Goal: Task Accomplishment & Management: Manage account settings

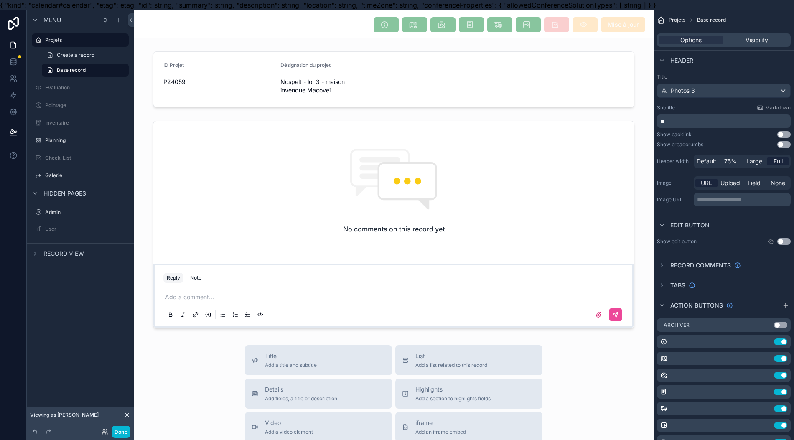
drag, startPoint x: 328, startPoint y: 104, endPoint x: 326, endPoint y: 99, distance: 5.4
click at [328, 104] on div "scrollable content" at bounding box center [394, 79] width 520 height 63
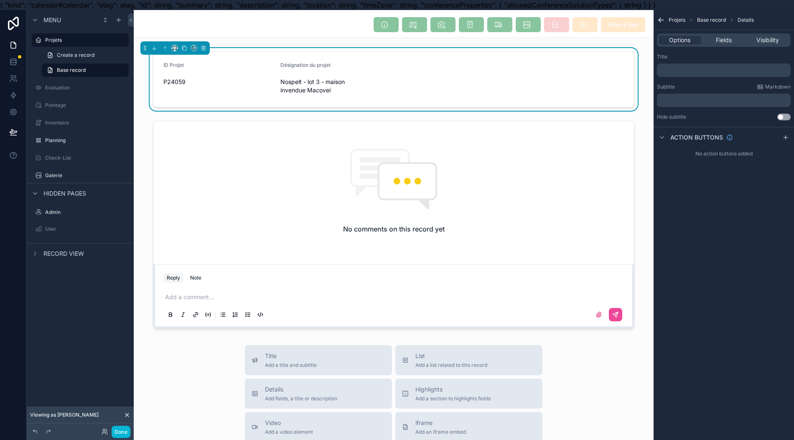
click at [332, 27] on div "Mise à jour" at bounding box center [394, 25] width 510 height 16
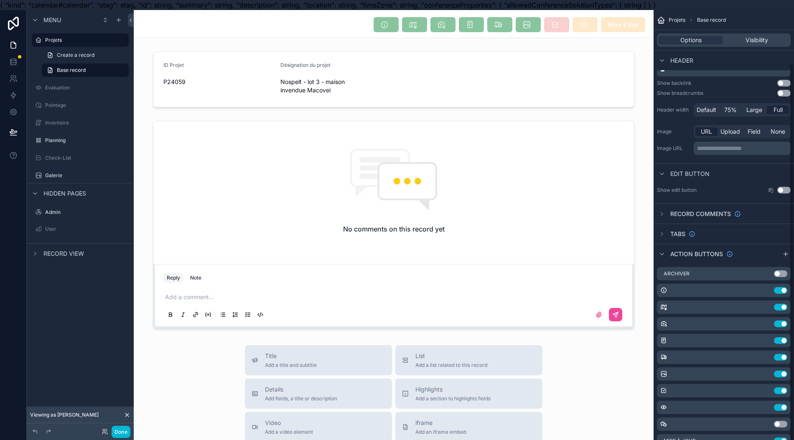
scroll to position [60, 0]
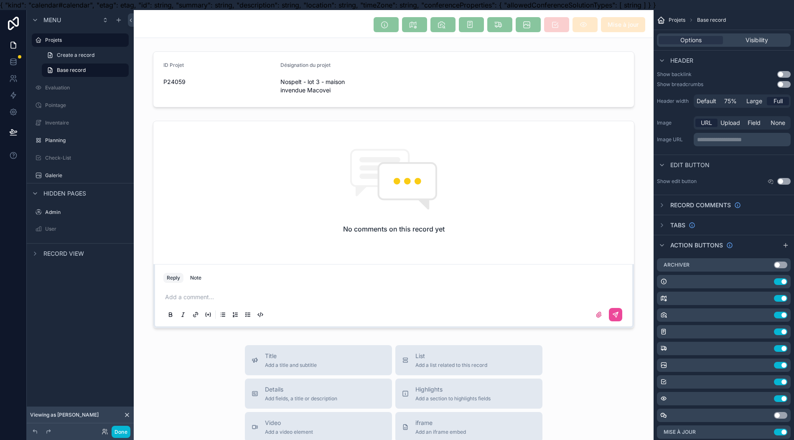
click at [0, 0] on icon "scrollable content" at bounding box center [0, 0] width 0 height 0
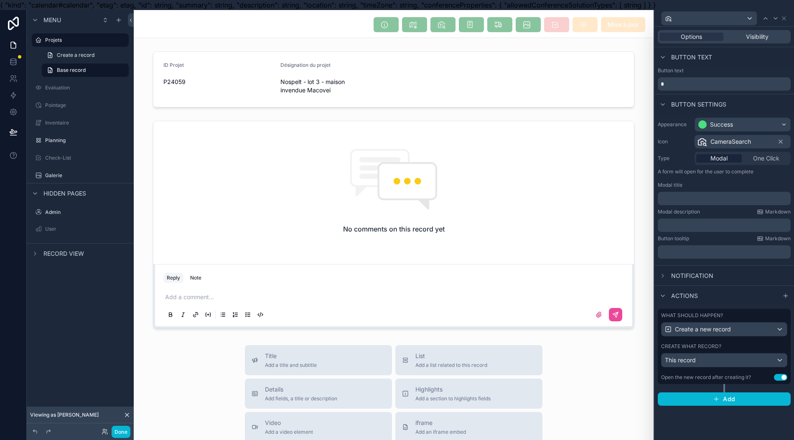
click at [728, 372] on div "What should happen? Create a new record Create what record? This record Open th…" at bounding box center [724, 346] width 133 height 75
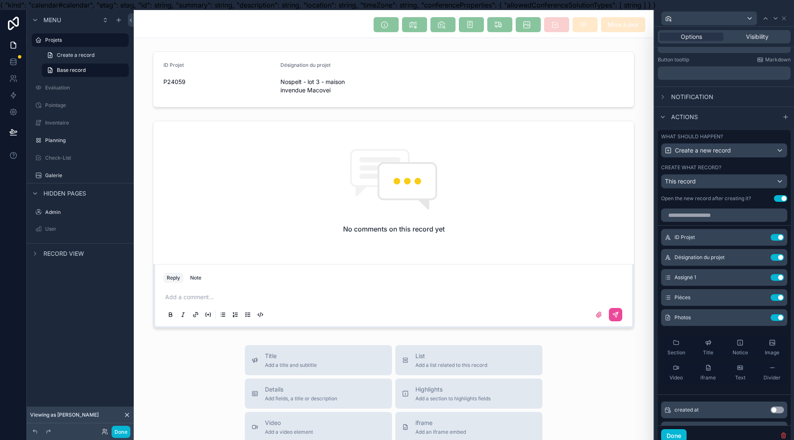
scroll to position [193, 0]
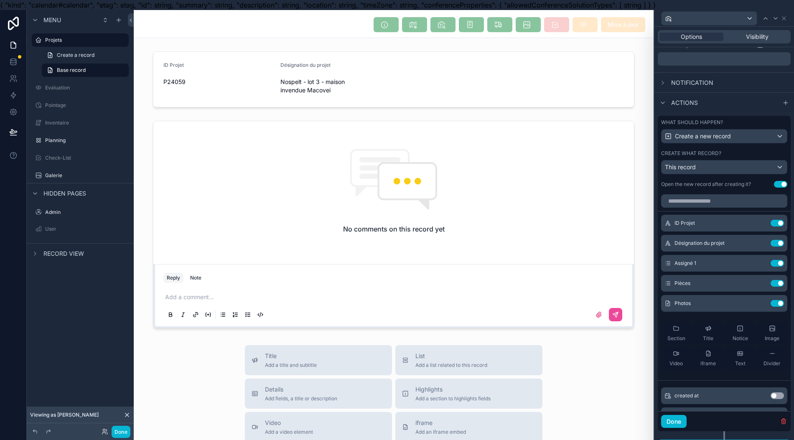
click at [765, 337] on span "Image" at bounding box center [772, 338] width 15 height 7
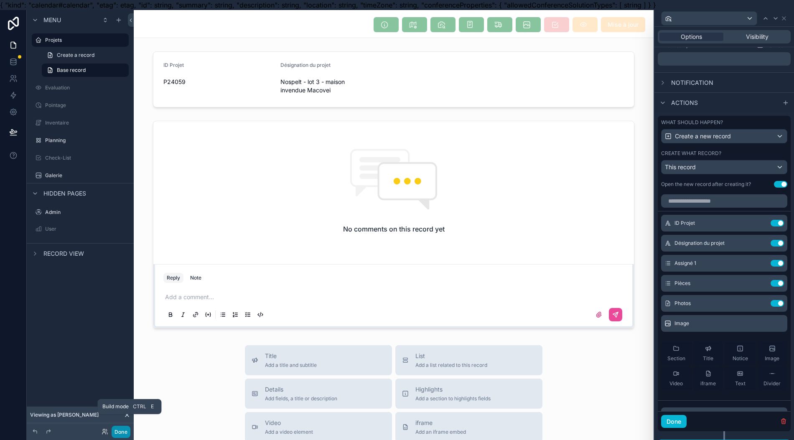
click at [113, 430] on button "Done" at bounding box center [121, 432] width 19 height 12
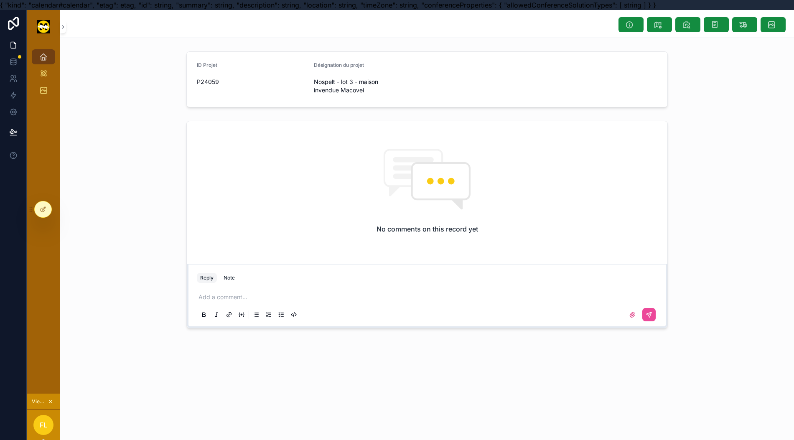
click at [682, 24] on icon "scrollable content" at bounding box center [686, 24] width 8 height 8
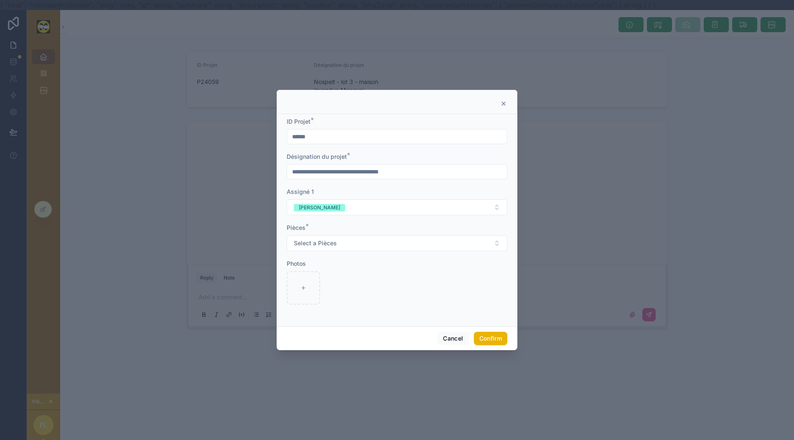
scroll to position [8, 0]
click at [451, 332] on button "Cancel" at bounding box center [453, 338] width 31 height 13
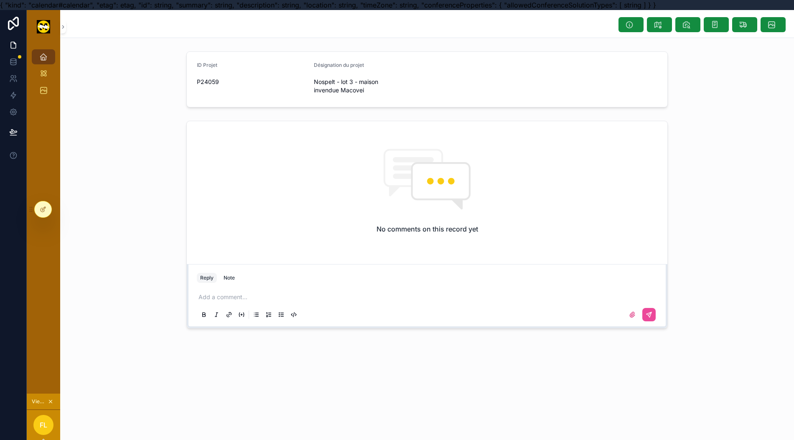
click at [40, 207] on icon at bounding box center [43, 209] width 7 height 7
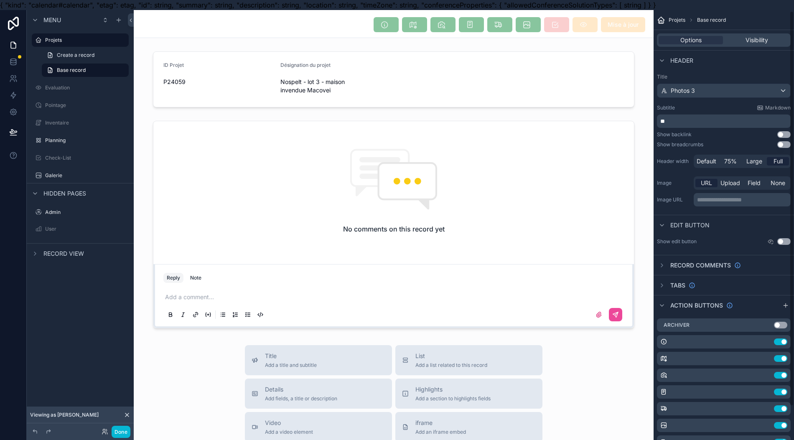
scroll to position [60, 0]
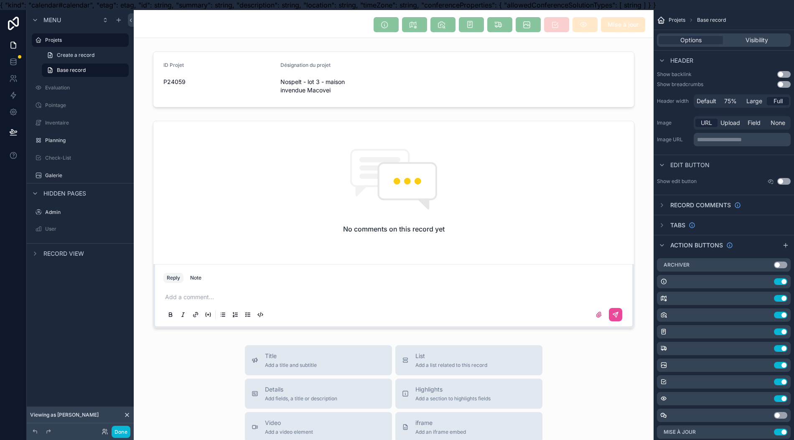
click at [0, 0] on icon "scrollable content" at bounding box center [0, 0] width 0 height 0
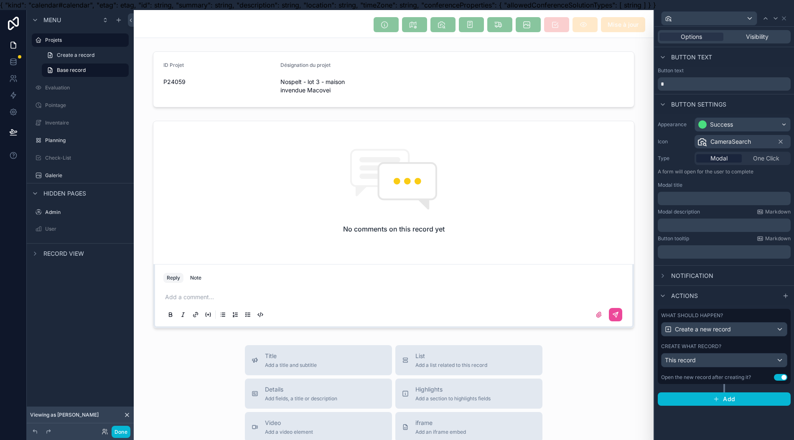
click at [734, 145] on div "CameraSearch" at bounding box center [724, 142] width 54 height 10
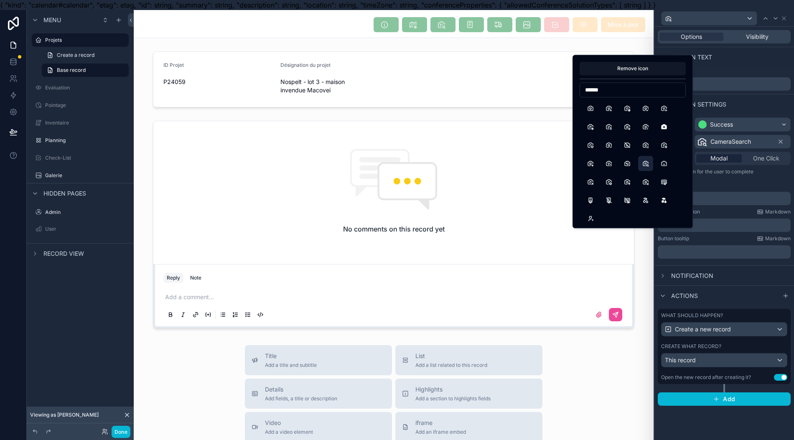
type input "******"
click at [593, 115] on div at bounding box center [633, 163] width 106 height 125
click at [594, 112] on button "Camera" at bounding box center [590, 108] width 15 height 15
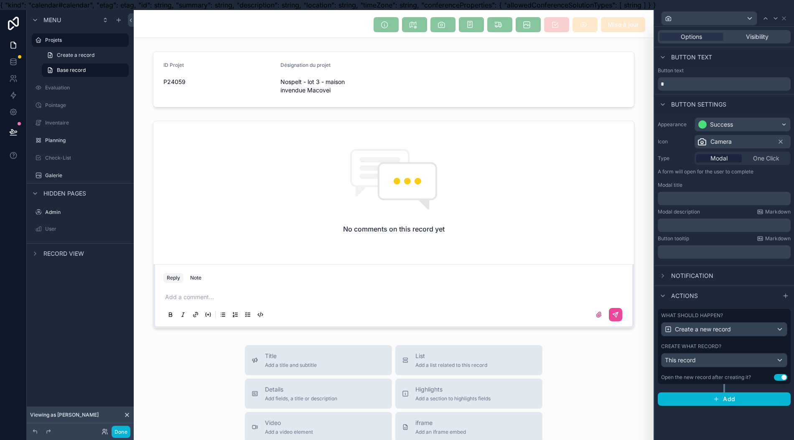
click at [738, 374] on div "Open the new record after creating it?" at bounding box center [706, 377] width 90 height 7
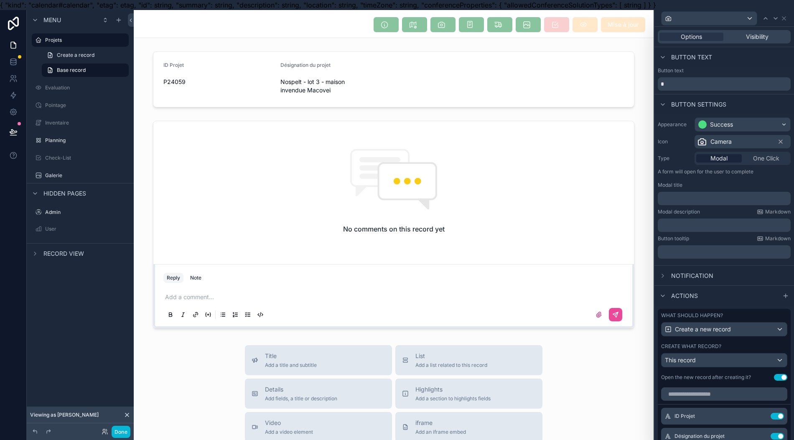
scroll to position [193, 0]
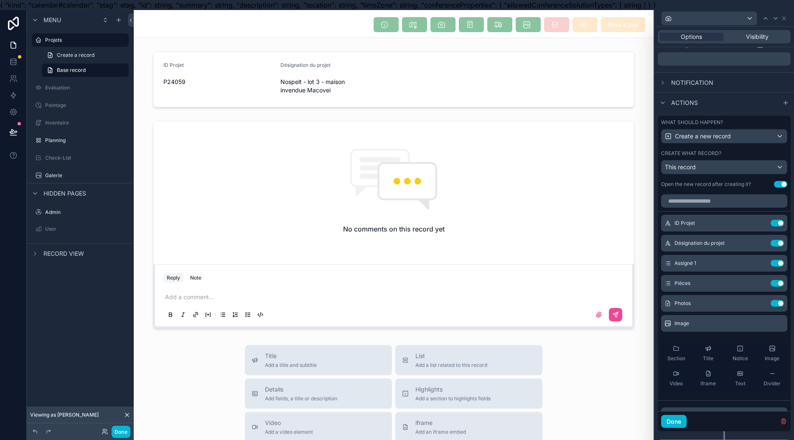
click at [0, 0] on icon at bounding box center [0, 0] width 0 height 0
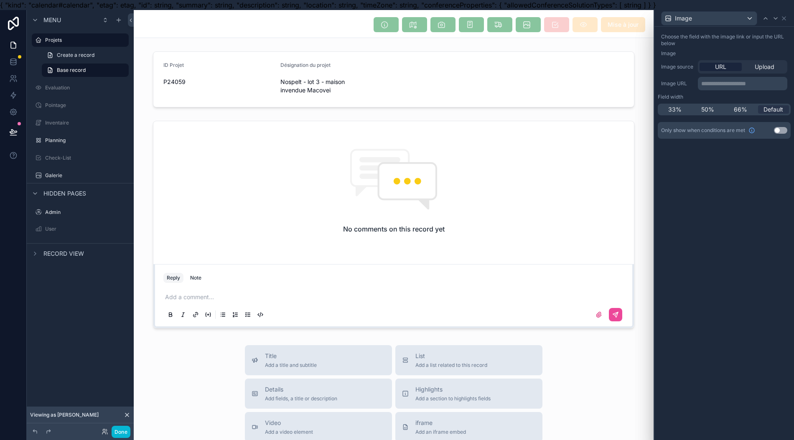
click at [753, 87] on p "**********" at bounding box center [743, 83] width 84 height 8
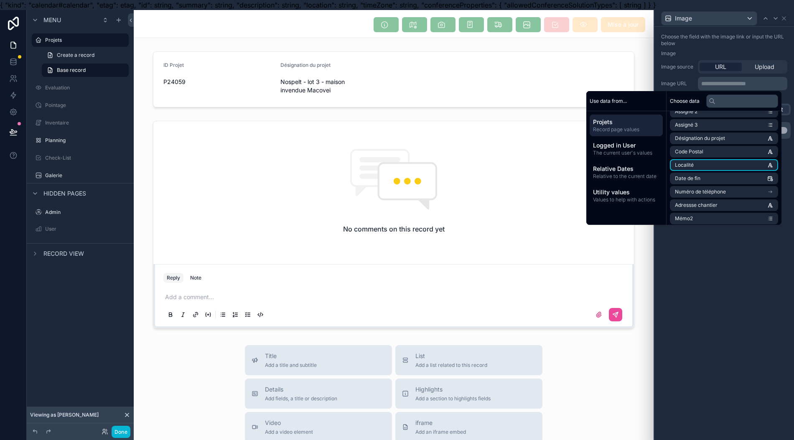
scroll to position [334, 0]
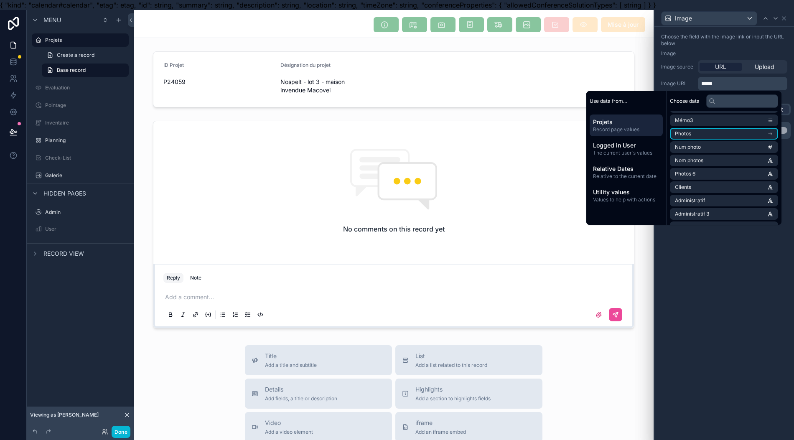
click at [707, 136] on li "Photos" at bounding box center [724, 134] width 108 height 12
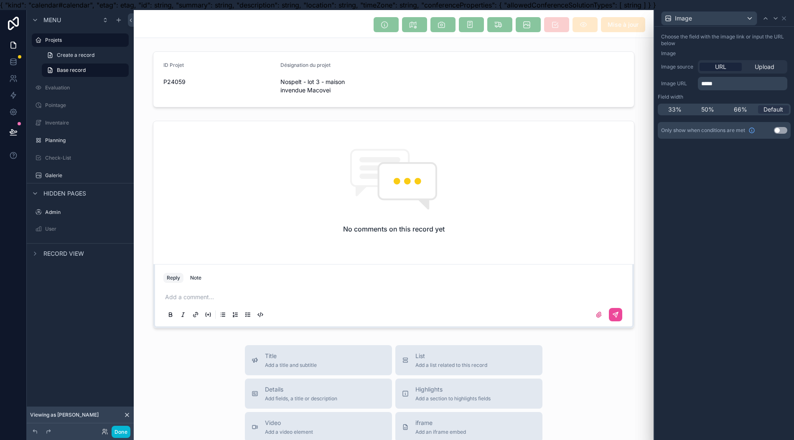
click at [705, 268] on div "Choose the field with the image link or input the URL below Image Image source …" at bounding box center [724, 238] width 140 height 423
click at [733, 89] on div "*****" at bounding box center [742, 83] width 89 height 13
click at [733, 84] on p "*****" at bounding box center [743, 83] width 84 height 8
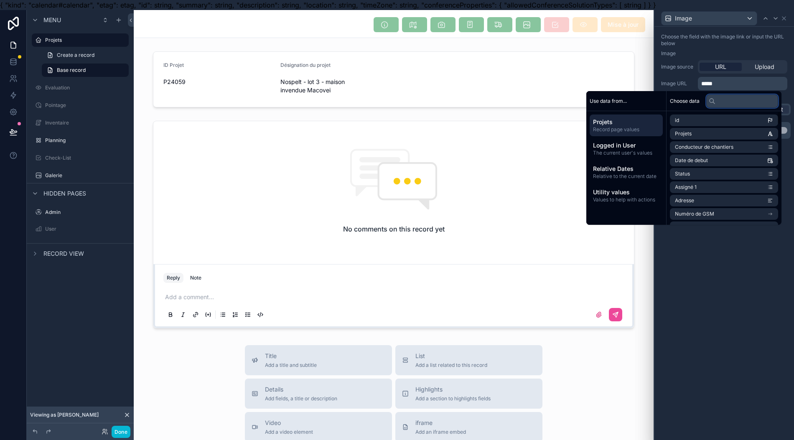
click at [728, 106] on input "text" at bounding box center [742, 100] width 72 height 13
type input "*****"
click at [741, 125] on li "Photos" at bounding box center [724, 121] width 108 height 12
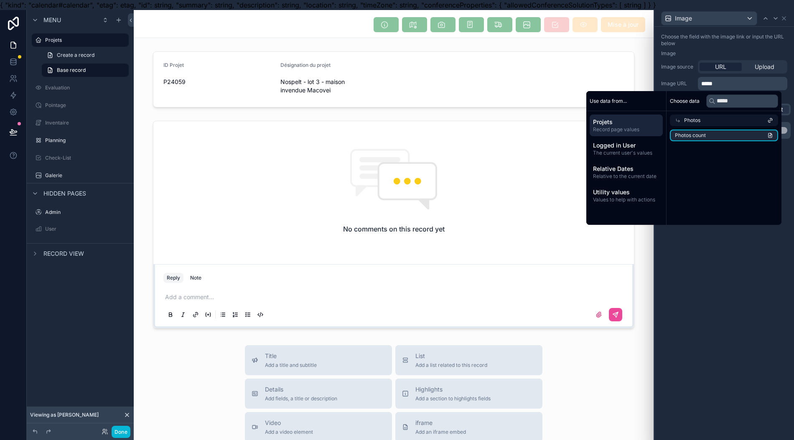
click at [724, 139] on li "Photos count" at bounding box center [724, 136] width 108 height 12
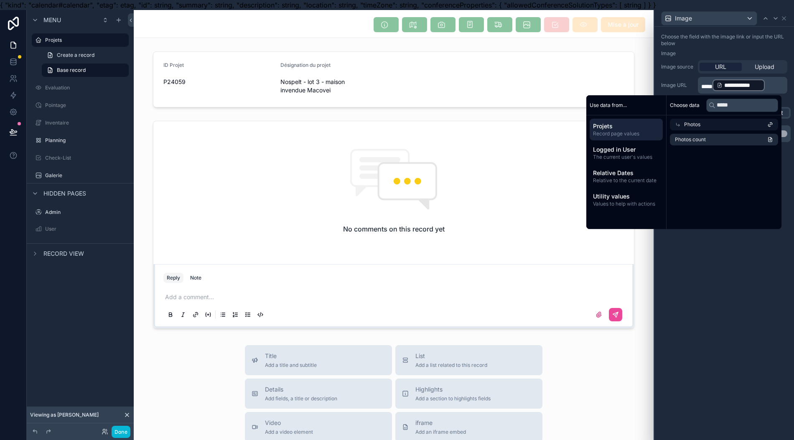
click at [713, 84] on span "*****" at bounding box center [706, 87] width 11 height 6
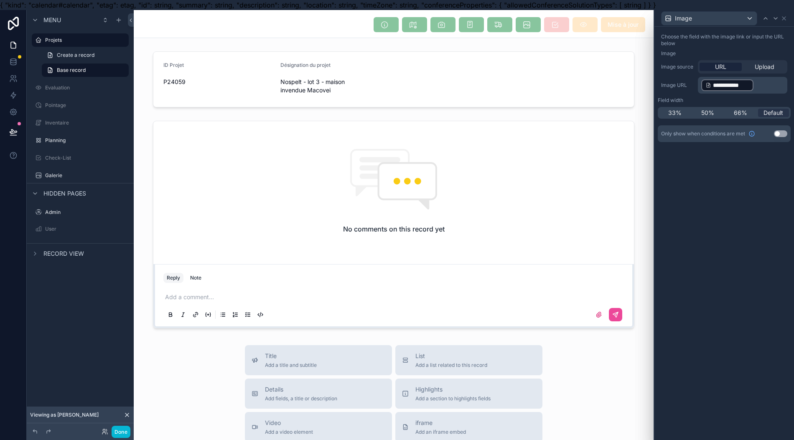
click at [695, 368] on div "**********" at bounding box center [724, 238] width 140 height 423
click at [120, 430] on button "Done" at bounding box center [121, 432] width 19 height 12
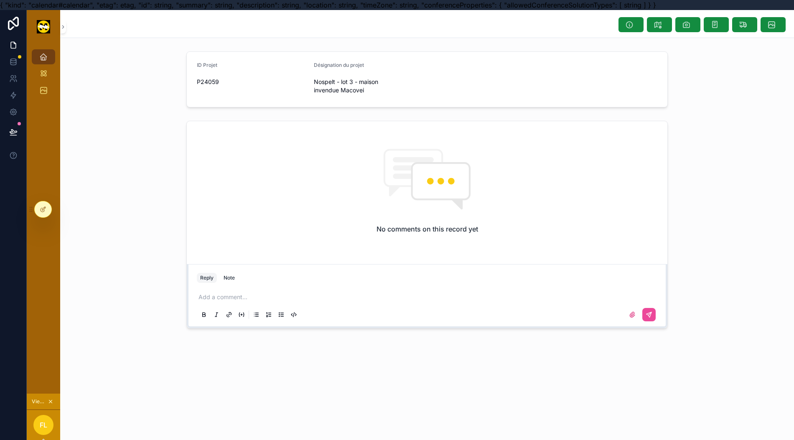
click at [681, 27] on button "scrollable content" at bounding box center [687, 24] width 25 height 15
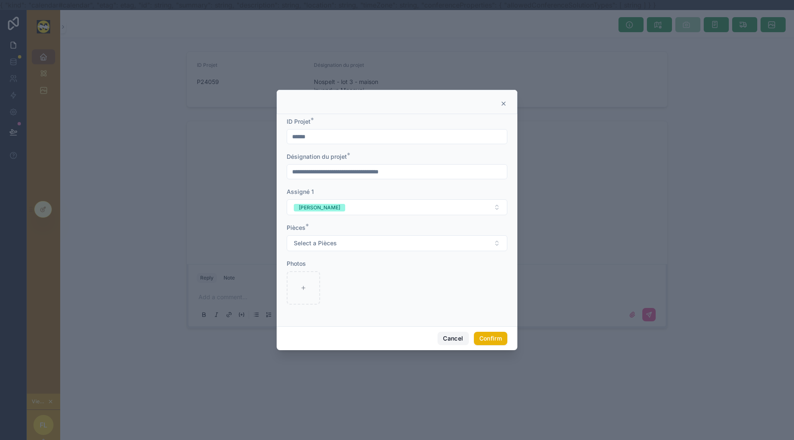
click at [463, 343] on button "Cancel" at bounding box center [453, 338] width 31 height 13
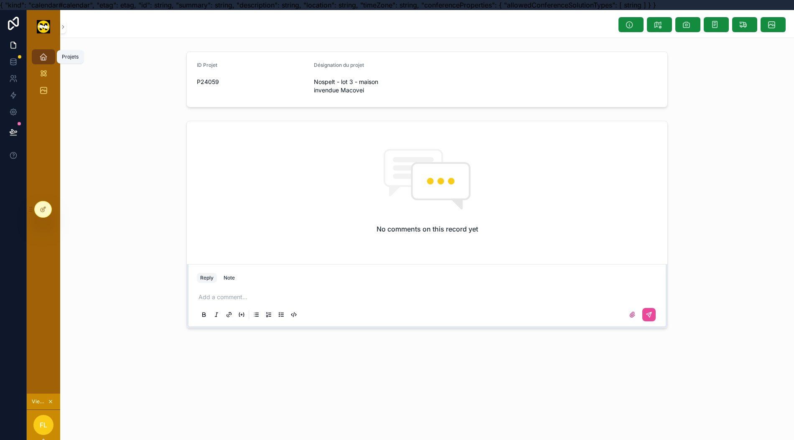
click at [39, 59] on icon "scrollable content" at bounding box center [43, 57] width 8 height 8
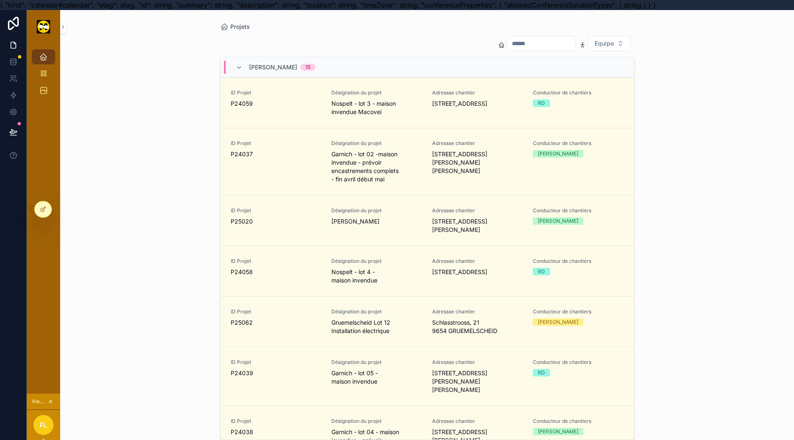
click at [262, 61] on div "[PERSON_NAME] 15" at bounding box center [282, 67] width 66 height 13
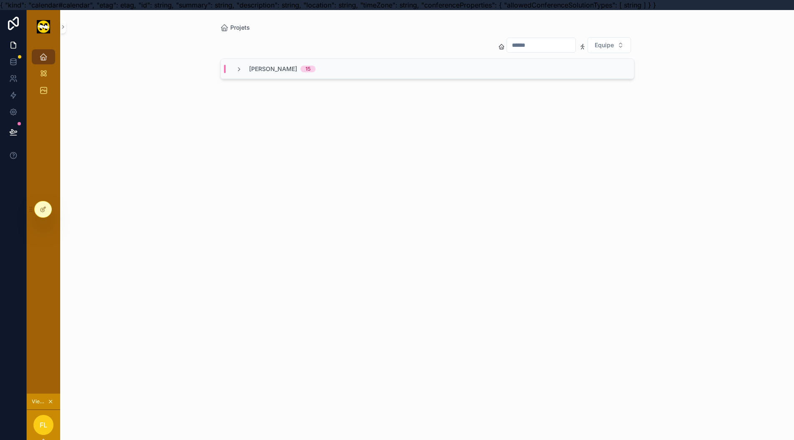
click at [243, 69] on div "[PERSON_NAME] 15" at bounding box center [276, 69] width 80 height 8
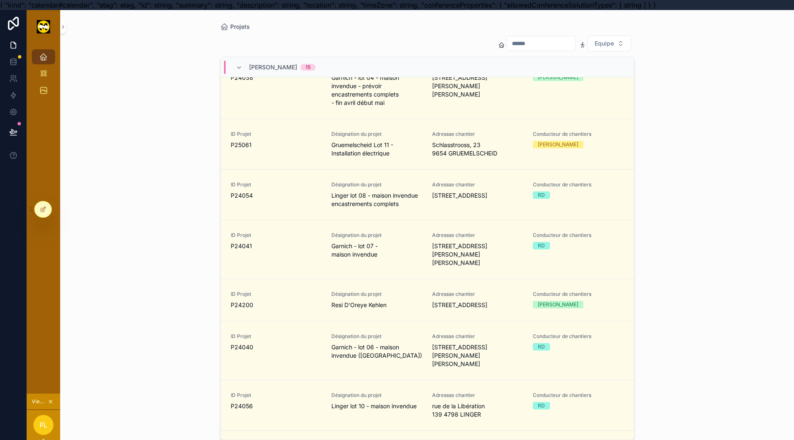
scroll to position [402, 0]
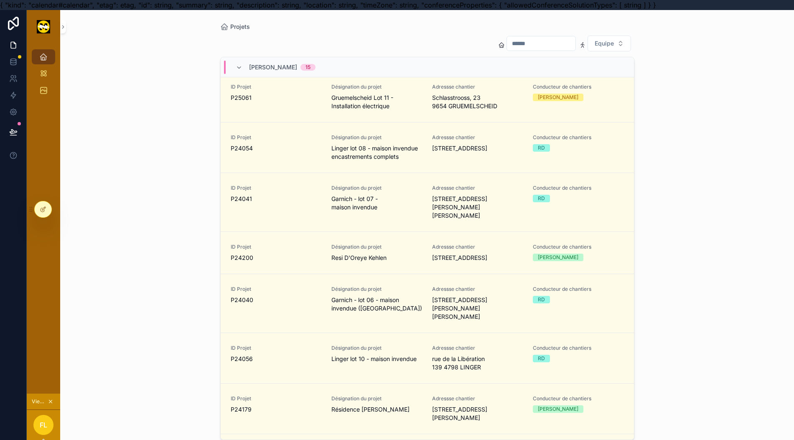
click at [300, 345] on div "ID Projet P24056" at bounding box center [276, 358] width 91 height 27
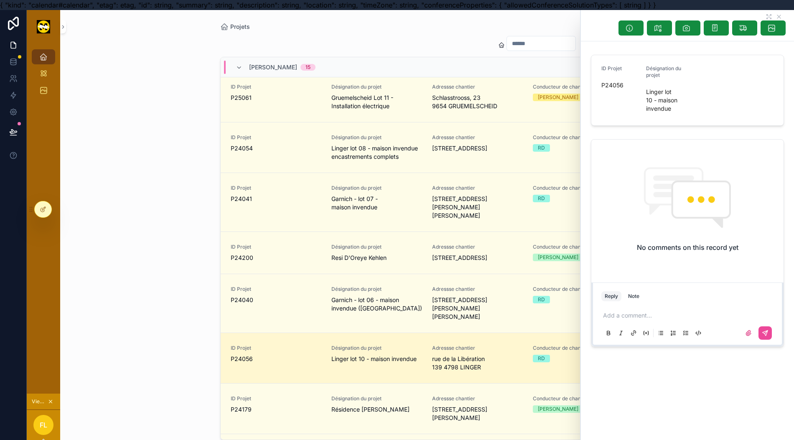
click at [690, 29] on button "scrollable content" at bounding box center [687, 27] width 25 height 15
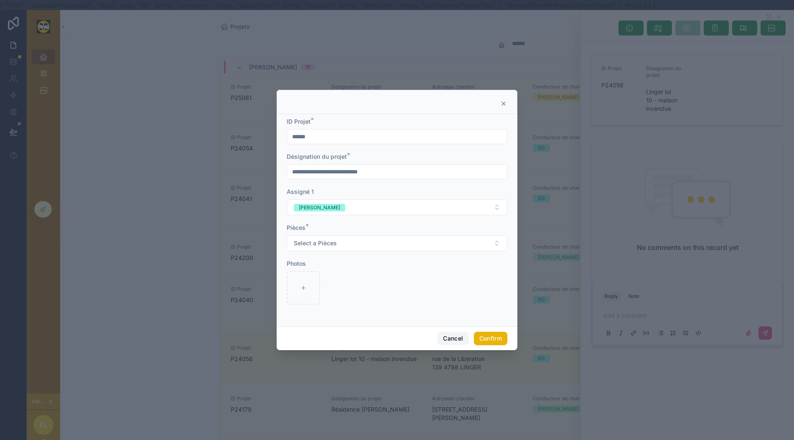
click at [443, 344] on button "Cancel" at bounding box center [453, 338] width 31 height 13
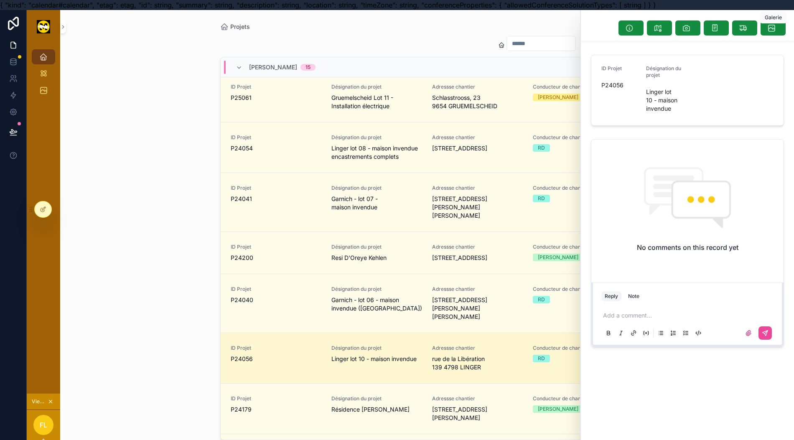
click at [767, 35] on button "scrollable content" at bounding box center [773, 27] width 25 height 15
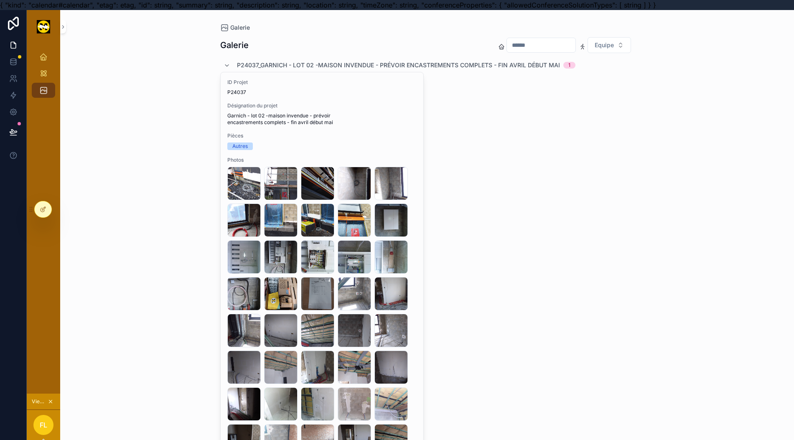
click at [537, 43] on input "scrollable content" at bounding box center [541, 45] width 69 height 12
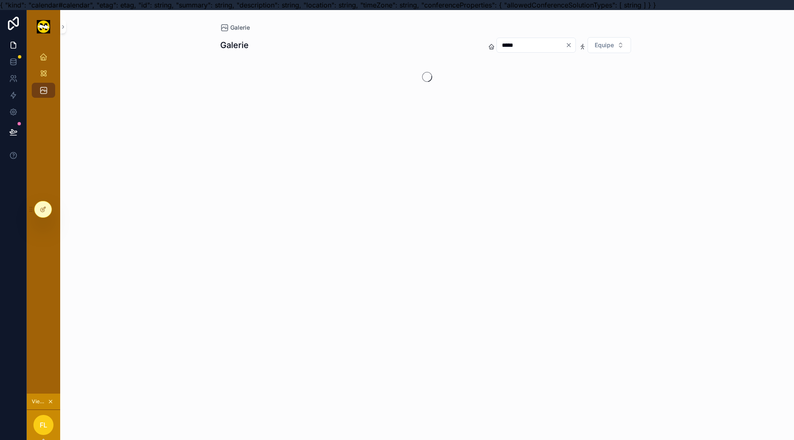
type input "******"
